Goal: Navigation & Orientation: Understand site structure

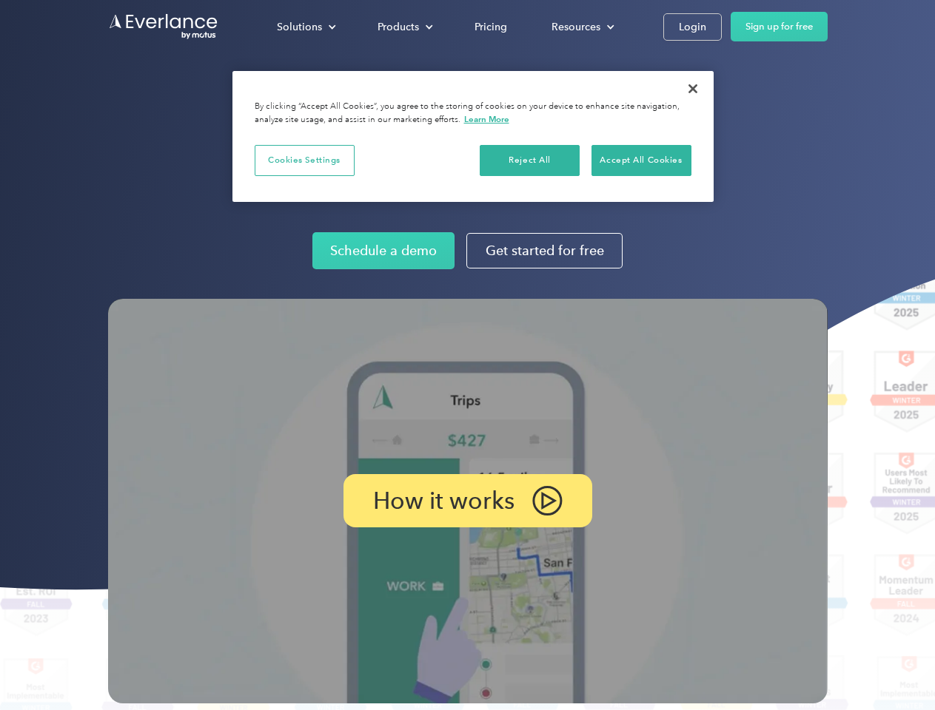
click at [467, 355] on img at bounding box center [467, 501] width 719 height 405
click at [306, 27] on div "Solutions" at bounding box center [299, 27] width 45 height 19
click at [403, 27] on div "Products" at bounding box center [397, 27] width 41 height 19
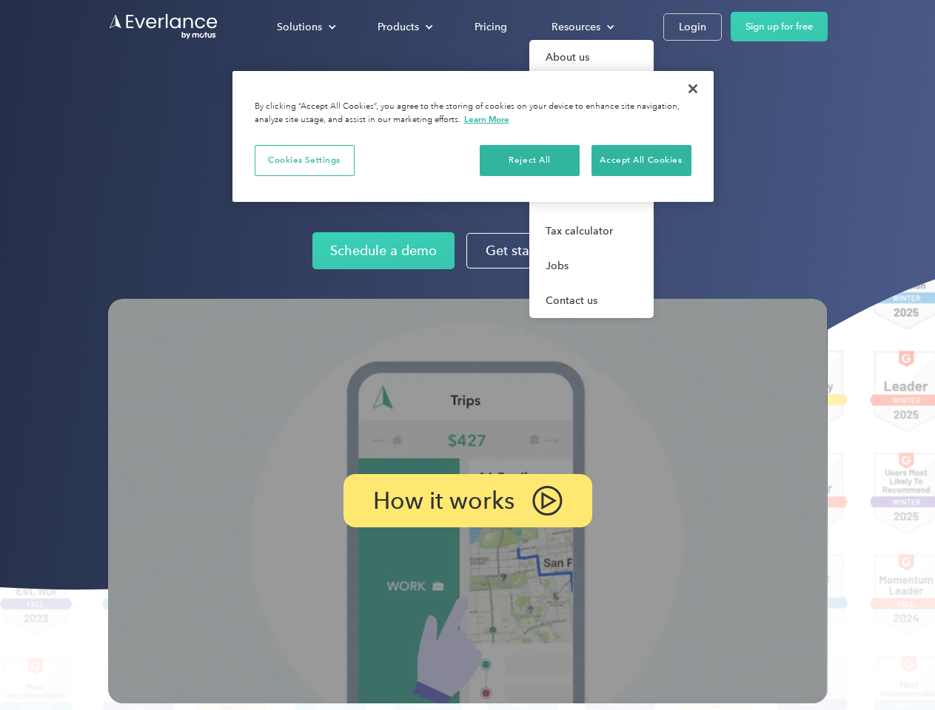
click at [581, 27] on div "Resources" at bounding box center [575, 27] width 49 height 19
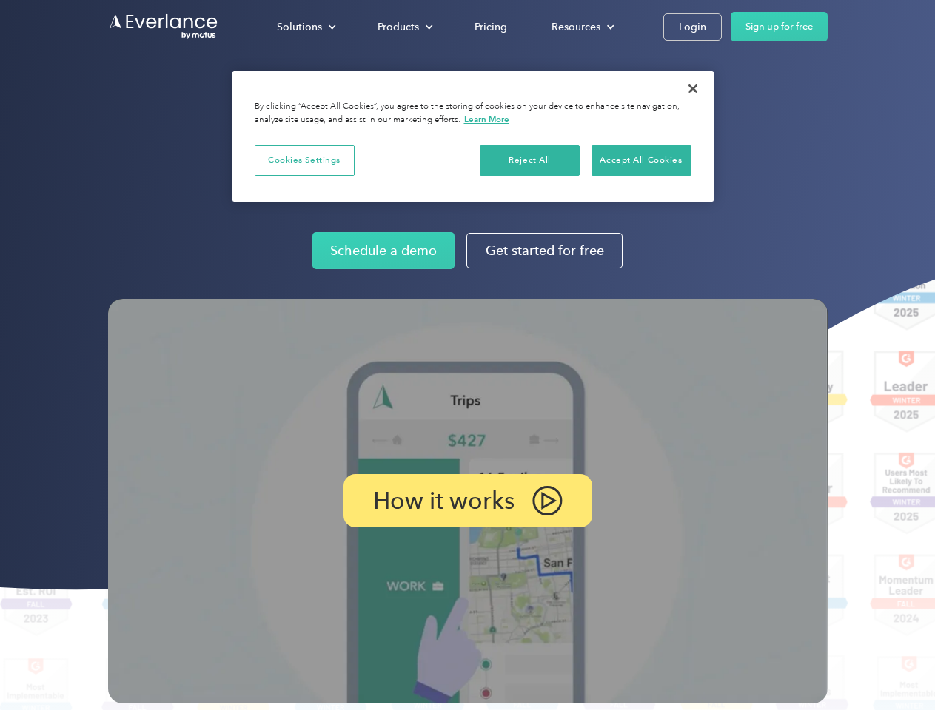
click at [467, 501] on p "How it works" at bounding box center [443, 501] width 141 height 18
click at [304, 160] on button "Cookies Settings" at bounding box center [305, 160] width 100 height 31
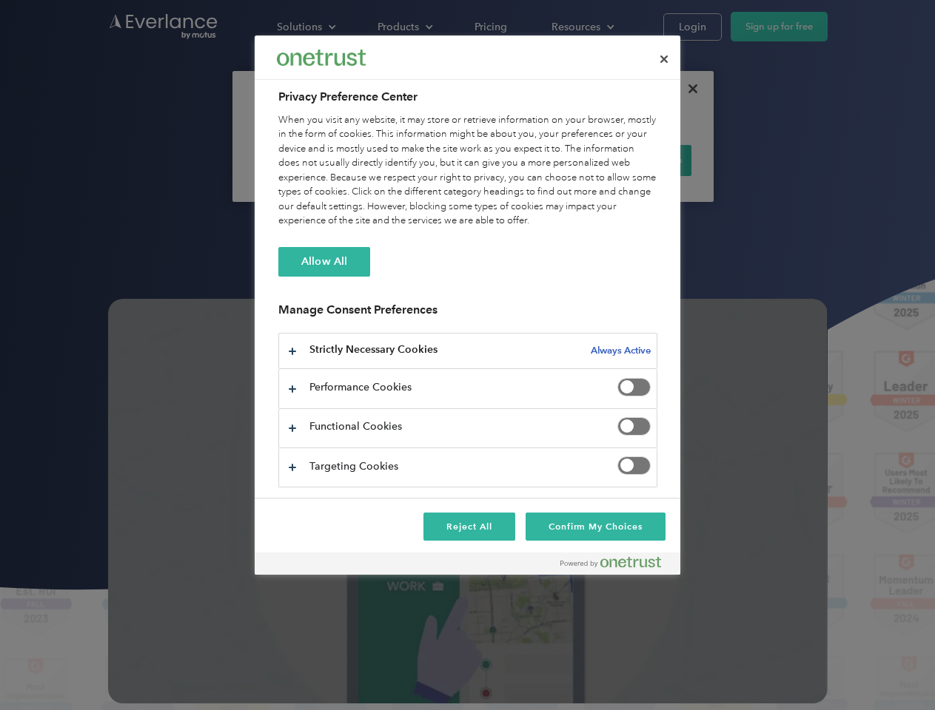
click at [530, 160] on div "When you visit any website, it may store or retrieve information on your browse…" at bounding box center [467, 170] width 379 height 115
click at [641, 160] on div "When you visit any website, it may store or retrieve information on your browse…" at bounding box center [467, 170] width 379 height 115
click at [693, 89] on div at bounding box center [467, 355] width 935 height 710
